Goal: Check status: Check status

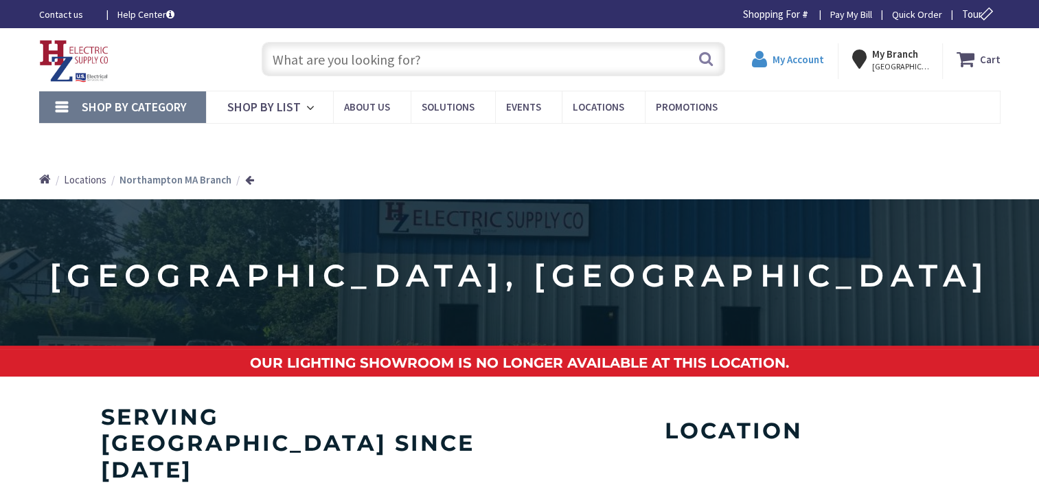
type input "Alphabet Ln, [GEOGRAPHIC_DATA], [GEOGRAPHIC_DATA] 02493, [GEOGRAPHIC_DATA]"
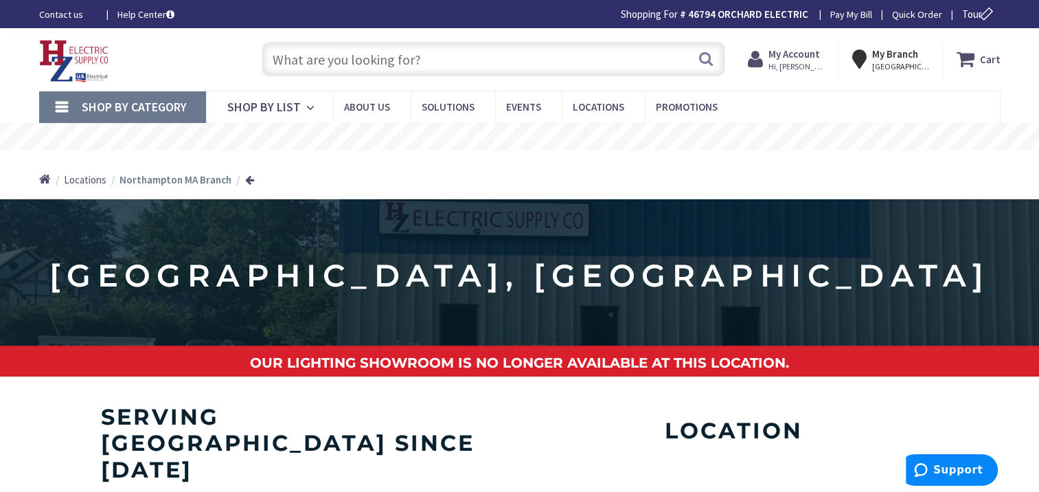
click at [804, 57] on strong "My Account" at bounding box center [795, 53] width 52 height 13
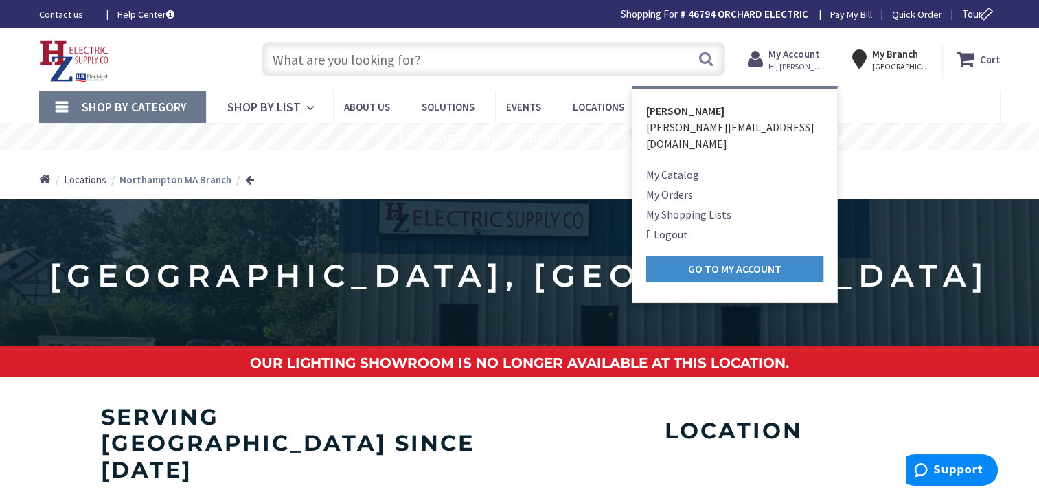
click at [673, 186] on link "My Orders" at bounding box center [669, 194] width 47 height 16
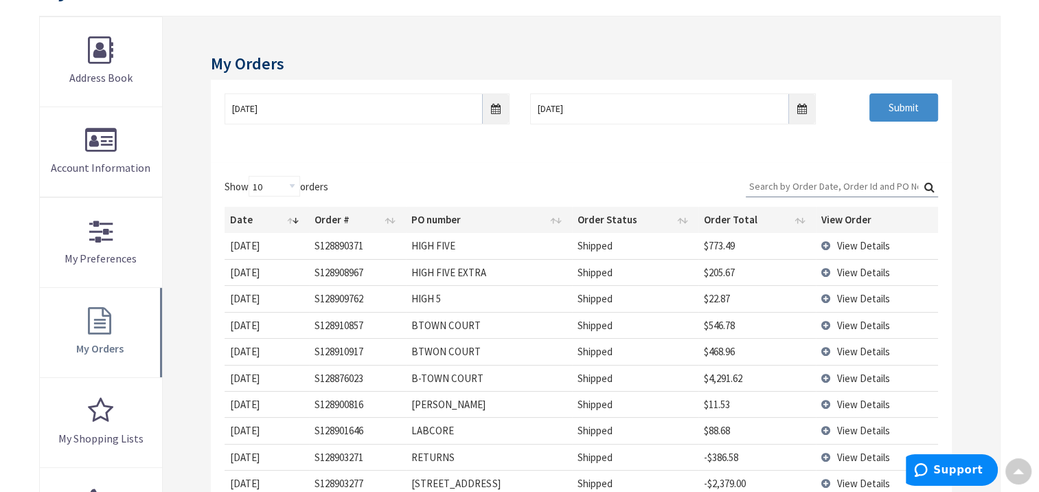
scroll to position [276, 0]
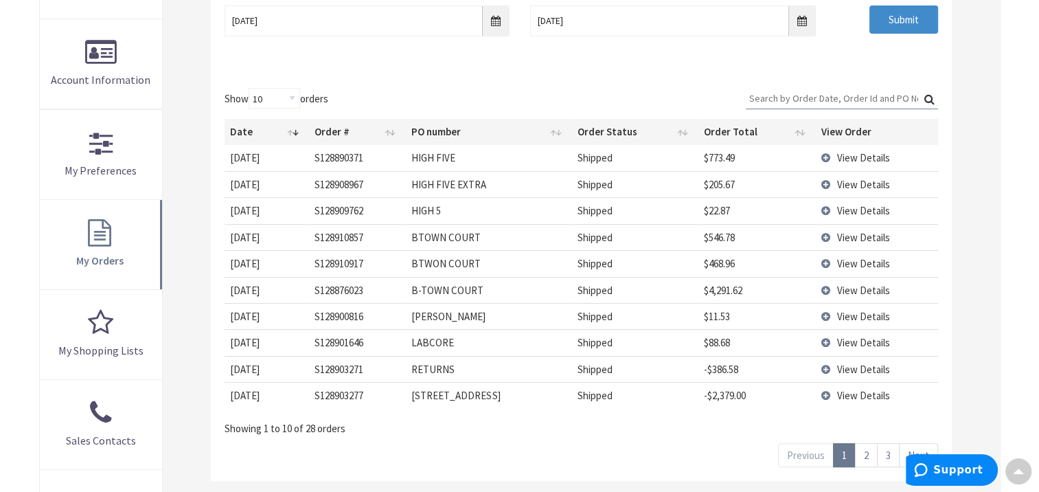
click at [872, 390] on span "View Details" at bounding box center [863, 395] width 53 height 13
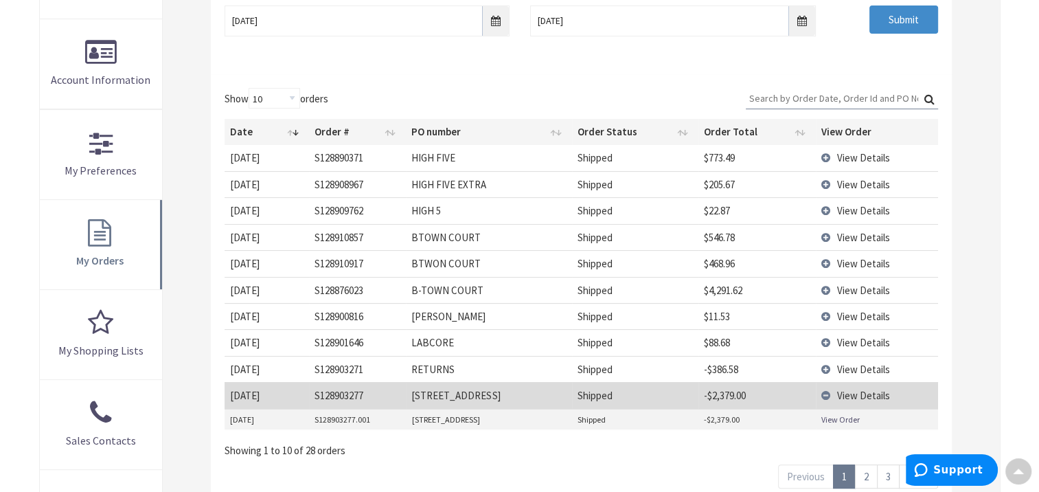
click at [843, 414] on link "View Order" at bounding box center [841, 420] width 38 height 12
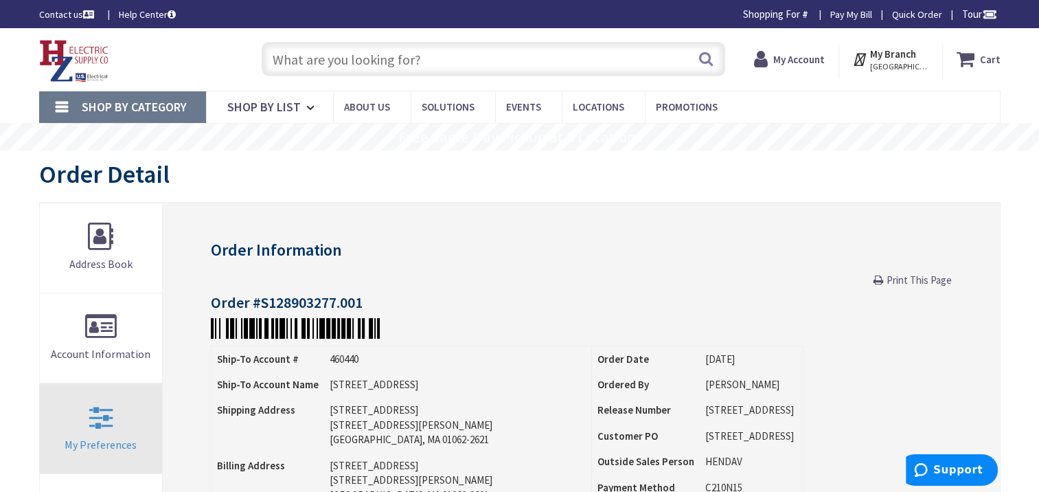
drag, startPoint x: 912, startPoint y: 275, endPoint x: 91, endPoint y: 416, distance: 833.6
click at [912, 275] on span "Print This Page" at bounding box center [919, 279] width 65 height 13
